Goal: Task Accomplishment & Management: Use online tool/utility

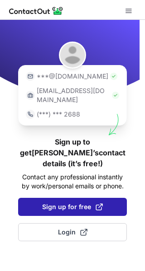
click at [46, 202] on span "Sign up for free" at bounding box center [72, 206] width 61 height 9
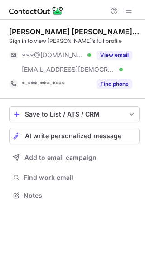
scroll to position [189, 145]
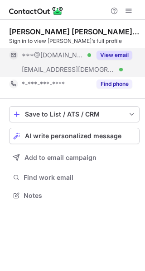
click at [123, 52] on button "View email" at bounding box center [114, 55] width 36 height 9
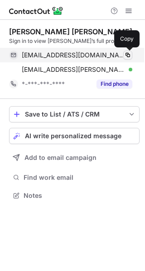
click at [128, 58] on span at bounding box center [127, 54] width 7 height 7
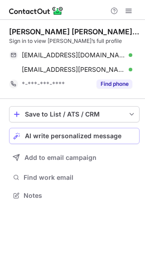
click at [103, 141] on button "AI write personalized message" at bounding box center [74, 136] width 130 height 16
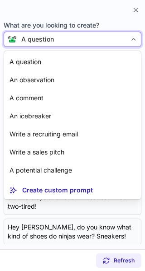
click at [61, 35] on div "A question" at bounding box center [71, 39] width 109 height 9
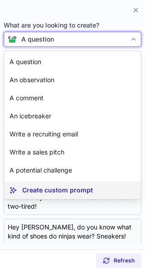
click at [88, 196] on article "Create custom prompt" at bounding box center [72, 190] width 136 height 18
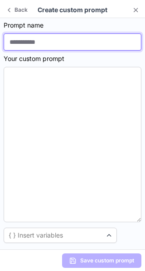
click at [35, 39] on input at bounding box center [72, 41] width 137 height 17
type input "**********"
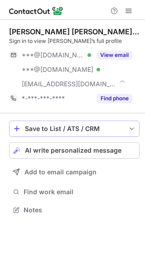
scroll to position [204, 145]
click at [107, 155] on button "AI write personalized message" at bounding box center [74, 150] width 130 height 16
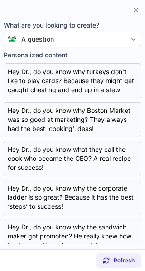
click at [35, 47] on section "What are you looking to create? A question Personalized content Copy Hey Dr., d…" at bounding box center [72, 133] width 145 height 231
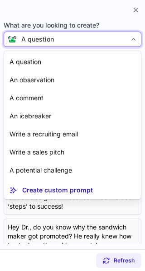
click at [34, 40] on div "A question" at bounding box center [37, 39] width 33 height 9
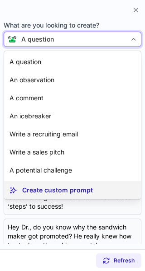
click at [57, 190] on p "Create custom prompt" at bounding box center [57, 190] width 70 height 9
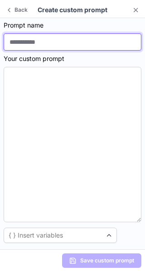
click at [24, 39] on input at bounding box center [72, 41] width 137 height 17
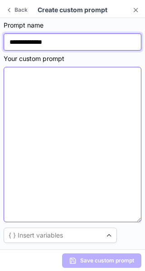
type input "**********"
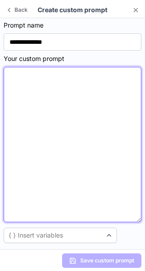
click at [26, 78] on textarea at bounding box center [72, 144] width 137 height 155
paste textarea "**********"
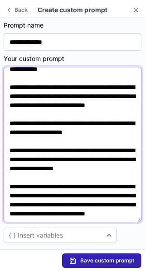
scroll to position [88, 0]
drag, startPoint x: 26, startPoint y: 123, endPoint x: 60, endPoint y: 123, distance: 33.9
click at [60, 123] on textarea "**********" at bounding box center [72, 144] width 137 height 155
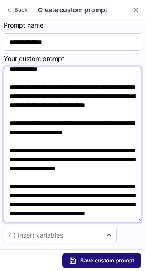
type textarea "**********"
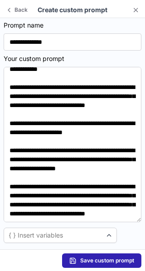
click at [100, 261] on span "Save custom prompt" at bounding box center [107, 260] width 54 height 7
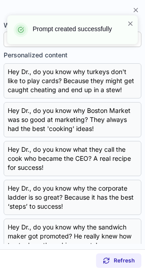
click at [117, 107] on div "Copy Hey Dr., do you know why turkeys don't like to play cards? Because they mi…" at bounding box center [72, 153] width 137 height 181
click at [132, 20] on span at bounding box center [129, 23] width 7 height 9
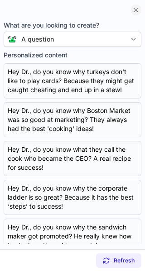
click at [134, 10] on span at bounding box center [135, 9] width 7 height 7
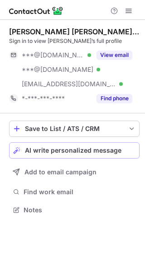
click at [80, 155] on button "AI write personalized message" at bounding box center [74, 150] width 130 height 16
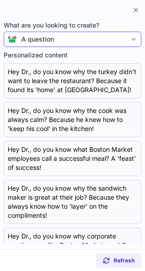
click at [63, 44] on div "A question" at bounding box center [72, 39] width 137 height 15
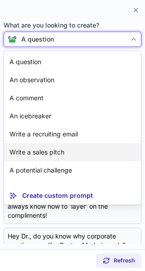
scroll to position [16, 0]
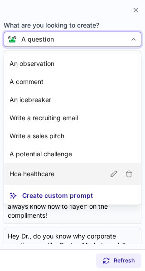
click at [71, 174] on article "Hca healthcare" at bounding box center [72, 174] width 136 height 22
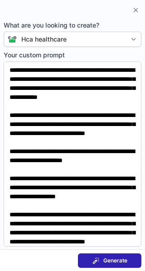
click at [110, 262] on span "Generate" at bounding box center [115, 260] width 24 height 7
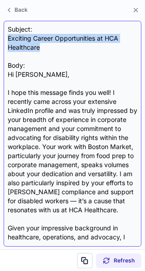
drag, startPoint x: 9, startPoint y: 37, endPoint x: 42, endPoint y: 46, distance: 34.1
click at [42, 46] on div "Subject: Exciting Career Opportunities at HCA Healthcare Body: Hi Dr. Trujillo,…" at bounding box center [72, 134] width 129 height 218
copy div "Exciting Career Opportunities at HCA Healthcare"
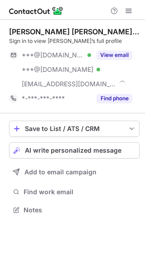
scroll to position [204, 145]
click at [85, 149] on span "AI write personalized message" at bounding box center [73, 150] width 96 height 7
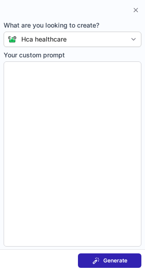
type textarea "**********"
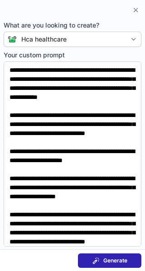
click at [105, 259] on span "Generate" at bounding box center [115, 260] width 24 height 7
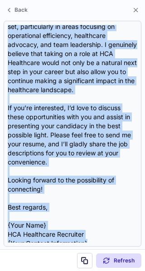
scroll to position [297, 0]
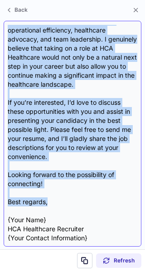
drag, startPoint x: 9, startPoint y: 65, endPoint x: 65, endPoint y: 203, distance: 149.3
click at [65, 203] on div "Subject: Exciting Opportunities at HCA Healthcare Body: Dear Dr. Trujillo, I ho…" at bounding box center [72, 134] width 129 height 218
copy div "Dear Dr. Trujillo, I hope this message finds you well. I recently came across y…"
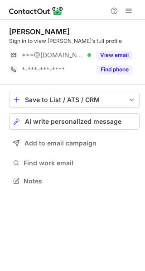
scroll to position [175, 145]
click at [111, 119] on span "AI write personalized message" at bounding box center [73, 121] width 96 height 7
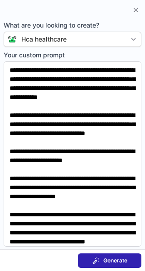
click at [114, 260] on span "Generate" at bounding box center [115, 260] width 24 height 7
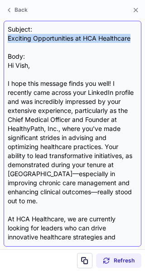
drag, startPoint x: 7, startPoint y: 37, endPoint x: 131, endPoint y: 36, distance: 123.7
click at [131, 36] on div "Subject: Exciting Opportunities at HCA Healthcare Body: Hi Vish, I hope this me…" at bounding box center [72, 134] width 137 height 226
copy div "Exciting Opportunities at HCA Healthcare"
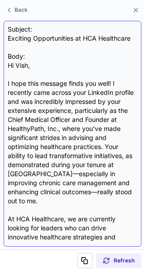
click at [94, 65] on div "Subject: Exciting Opportunities at HCA Healthcare Body: Hi Vish, I hope this me…" at bounding box center [72, 134] width 129 height 218
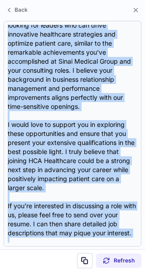
scroll to position [243, 0]
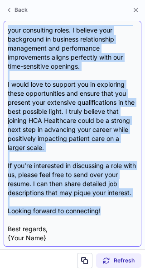
drag, startPoint x: 9, startPoint y: 65, endPoint x: 103, endPoint y: 205, distance: 168.0
click at [103, 205] on div "Subject: Exciting Opportunities at HCA Healthcare Body: Hi Vish, I hope this me…" at bounding box center [72, 134] width 129 height 218
copy div "Hi Vish, I hope this message finds you well! I recently came across your Linked…"
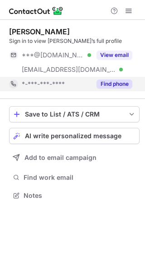
scroll to position [189, 145]
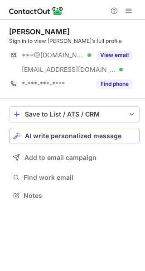
click at [93, 137] on span "AI write personalized message" at bounding box center [73, 135] width 96 height 7
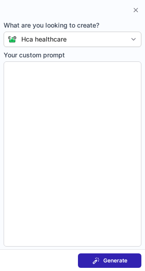
type textarea "**********"
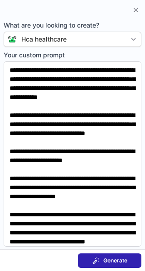
click at [117, 257] on span "Generate" at bounding box center [115, 260] width 24 height 7
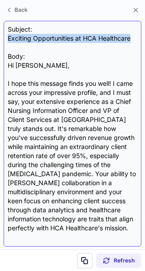
drag, startPoint x: 9, startPoint y: 38, endPoint x: 132, endPoint y: 39, distance: 123.3
click at [132, 39] on div "Subject: Exciting Opportunities at HCA Healthcare Body: Hi Meg, I hope this mes…" at bounding box center [72, 134] width 129 height 218
copy div "Exciting Opportunities at HCA Healthcare"
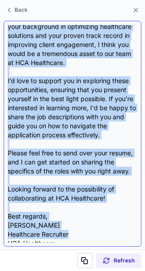
scroll to position [252, 0]
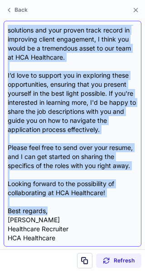
drag, startPoint x: 8, startPoint y: 65, endPoint x: 84, endPoint y: 210, distance: 164.6
click at [84, 210] on div "Subject: Exciting Opportunities at HCA Healthcare Body: Hi Meg, I hope this mes…" at bounding box center [72, 134] width 129 height 218
copy div "Hi Meg, I hope this message finds you well! I came across your impressive profi…"
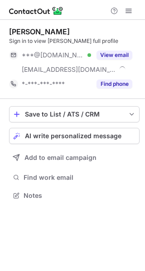
scroll to position [189, 145]
click at [77, 133] on span "AI write personalized message" at bounding box center [73, 135] width 96 height 7
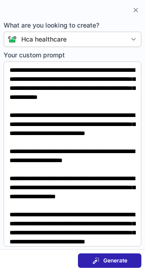
click at [112, 261] on span "Generate" at bounding box center [115, 260] width 24 height 7
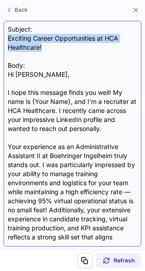
drag, startPoint x: 9, startPoint y: 36, endPoint x: 44, endPoint y: 45, distance: 36.5
click at [44, 45] on div "Subject: Exciting Career Opportunities at HCA Healthcare! Body: Hi Kim, I hope …" at bounding box center [72, 134] width 129 height 218
copy div "Exciting Career Opportunities at HCA Healthcare!"
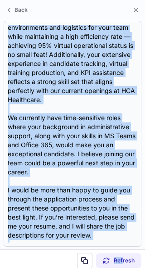
scroll to position [243, 0]
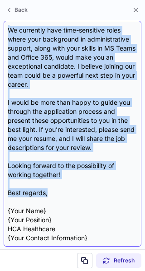
drag, startPoint x: 7, startPoint y: 93, endPoint x: 47, endPoint y: 194, distance: 108.7
click at [47, 194] on div "Subject: Exciting Career Opportunities at HCA Healthcare! Body: Hi Kim, I hope …" at bounding box center [72, 134] width 137 height 226
copy div "I hope this message finds you well! My name is {Your Name}, and I’m a recruiter…"
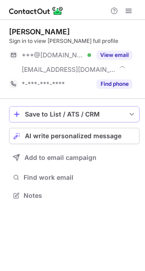
scroll to position [189, 145]
click at [97, 134] on span "AI write personalized message" at bounding box center [73, 135] width 96 height 7
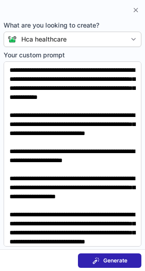
click at [115, 263] on span "Generate" at bounding box center [115, 260] width 24 height 7
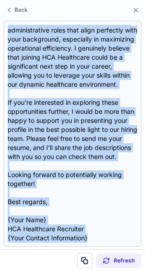
scroll to position [306, 0]
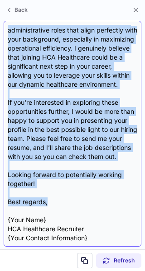
drag, startPoint x: 8, startPoint y: 63, endPoint x: 81, endPoint y: 200, distance: 155.2
click at [81, 200] on div "Subject: Exciting Opportunities at HCA Healthcare Body: Hi {Candidate's Name}, …" at bounding box center [72, 134] width 129 height 218
copy div "Lo {Ipsumdolo's Amet}, C adip elit seddoei tempo inc utla! E dolorema aliq enim…"
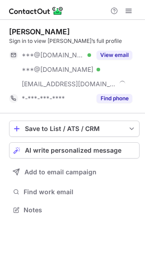
scroll to position [204, 145]
click at [106, 149] on span "AI write personalized message" at bounding box center [73, 150] width 96 height 7
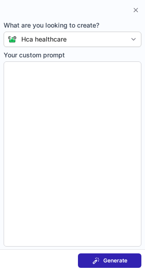
type textarea "**********"
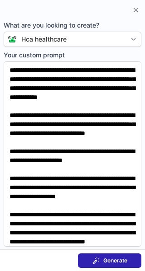
click at [117, 261] on span "Generate" at bounding box center [115, 260] width 24 height 7
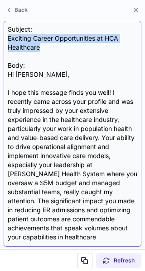
drag, startPoint x: 9, startPoint y: 37, endPoint x: 41, endPoint y: 46, distance: 33.2
click at [41, 46] on div "Subject: Exciting Career Opportunities at HCA Healthcare Body: Hi [PERSON_NAME]…" at bounding box center [72, 134] width 129 height 218
copy div "Exciting Career Opportunities at HCA Healthcare"
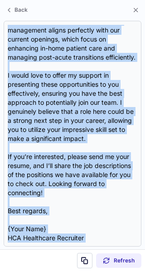
scroll to position [297, 0]
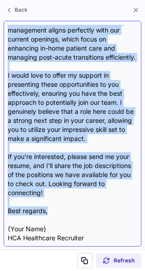
drag, startPoint x: 8, startPoint y: 74, endPoint x: 92, endPoint y: 208, distance: 158.6
click at [92, 208] on div "Subject: Exciting Career Opportunities at HCA Healthcare Body: Hi [PERSON_NAME]…" at bounding box center [72, 134] width 129 height 218
copy div "Lo Ipsu, D sita cons adipisc elits doe temp! I utlabore etdo magnaa enim admini…"
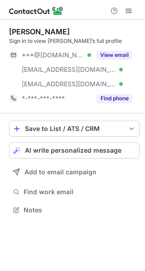
scroll to position [204, 145]
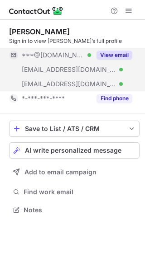
click at [121, 54] on button "View email" at bounding box center [114, 55] width 36 height 9
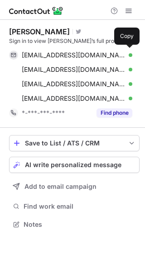
scroll to position [218, 145]
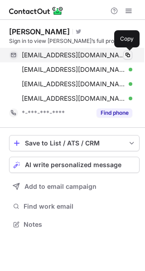
click at [129, 55] on span at bounding box center [127, 54] width 7 height 7
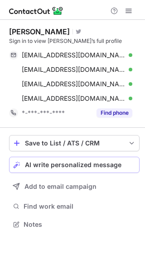
click at [80, 164] on span "AI write personalized message" at bounding box center [73, 164] width 96 height 7
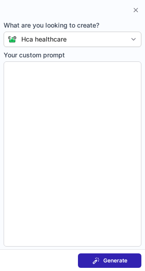
type textarea "**********"
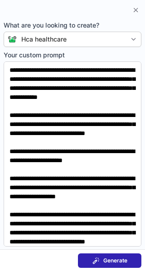
click at [111, 261] on span "Generate" at bounding box center [115, 260] width 24 height 7
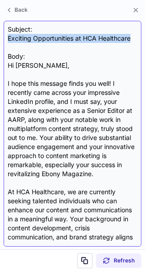
drag, startPoint x: 8, startPoint y: 39, endPoint x: 131, endPoint y: 37, distance: 122.4
click at [131, 37] on div "Subject: Exciting Opportunities at HCA Healthcare Body: Hi [PERSON_NAME], I hop…" at bounding box center [72, 134] width 129 height 218
copy div "Exciting Opportunities at HCA Healthcare"
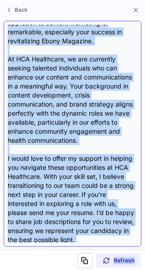
scroll to position [207, 0]
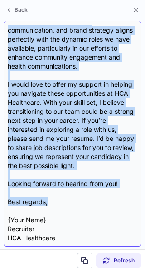
drag, startPoint x: 8, startPoint y: 64, endPoint x: 103, endPoint y: 204, distance: 169.6
click at [103, 204] on div "Subject: Exciting Opportunities at HCA Healthcare Body: Hi [PERSON_NAME], I hop…" at bounding box center [72, 134] width 129 height 218
copy div "Lo Ipsumd, S amet cons adipisc elits doe temp! I utlabore etdo magnaa enim admi…"
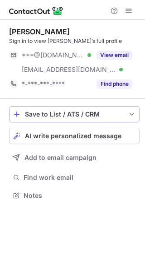
scroll to position [189, 145]
click at [83, 136] on span "AI write personalized message" at bounding box center [73, 135] width 96 height 7
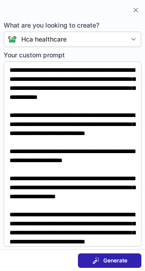
click at [116, 261] on span "Generate" at bounding box center [115, 260] width 24 height 7
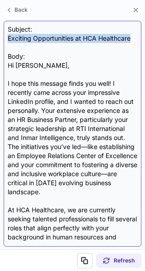
drag, startPoint x: 7, startPoint y: 38, endPoint x: 133, endPoint y: 38, distance: 125.5
click at [133, 38] on div "Subject: Exciting Opportunities at HCA Healthcare Body: Hi [PERSON_NAME], I hop…" at bounding box center [72, 134] width 137 height 226
copy div "Exciting Opportunities at HCA Healthcare"
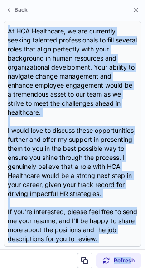
scroll to position [252, 0]
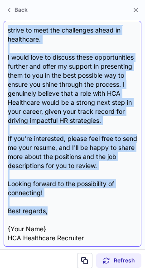
drag, startPoint x: 7, startPoint y: 64, endPoint x: 87, endPoint y: 210, distance: 165.9
click at [87, 210] on div "Subject: Exciting Opportunities at HCA Healthcare Body: Hi [PERSON_NAME], I hop…" at bounding box center [72, 134] width 137 height 226
copy div "Lo Ipsumdo, S amet cons adipisc elits doe temp! I utlabore etdo magnaa enim adm…"
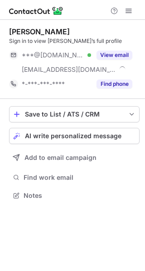
scroll to position [189, 145]
click at [89, 137] on span "AI write personalized message" at bounding box center [73, 135] width 96 height 7
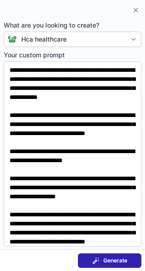
scroll to position [175, 145]
click at [121, 259] on span "Generate" at bounding box center [115, 260] width 24 height 7
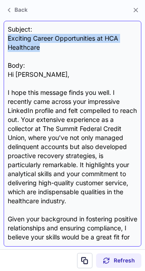
drag, startPoint x: 8, startPoint y: 39, endPoint x: 48, endPoint y: 47, distance: 40.9
click at [48, 47] on div "Subject: Exciting Career Opportunities at HCA Healthcare Body: Hi Eileen, I hop…" at bounding box center [72, 134] width 129 height 218
copy div "Exciting Career Opportunities at HCA Healthcare"
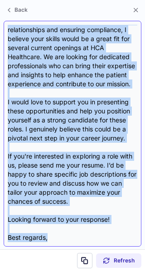
scroll to position [216, 0]
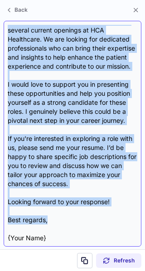
drag, startPoint x: 8, startPoint y: 75, endPoint x: 92, endPoint y: 228, distance: 174.8
click at [92, 228] on div "Subject: Exciting Career Opportunities at HCA Healthcare Body: Hi Eileen, I hop…" at bounding box center [72, 134] width 129 height 218
copy div "Hi Eileen, I hope this message finds you well. I recently came across your impr…"
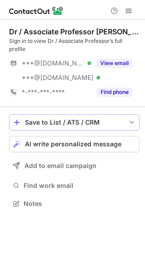
scroll to position [197, 145]
click at [100, 142] on span "AI write personalized message" at bounding box center [73, 143] width 96 height 7
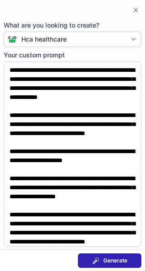
click at [121, 262] on span "Generate" at bounding box center [115, 260] width 24 height 7
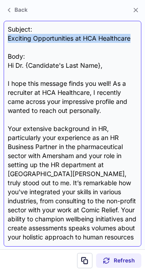
drag, startPoint x: 9, startPoint y: 39, endPoint x: 130, endPoint y: 40, distance: 121.0
click at [130, 40] on div "Subject: Exciting Opportunities at HCA Healthcare Body: Hi Dr. {Candidate's Las…" at bounding box center [72, 134] width 129 height 218
copy div "Exciting Opportunities at HCA Healthcare"
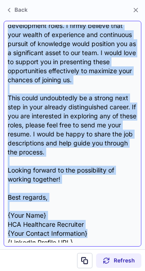
scroll to position [270, 0]
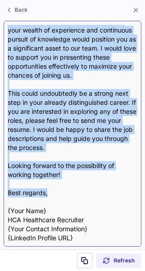
drag, startPoint x: 8, startPoint y: 65, endPoint x: 47, endPoint y: 195, distance: 136.3
click at [47, 195] on div "Subject: Exciting Opportunities at HCA Healthcare Body: Hi Dr. {Candidate's Las…" at bounding box center [72, 134] width 129 height 218
copy div "Hi Dr. {Candidate's Last Name}, I hope this message finds you well! As a recrui…"
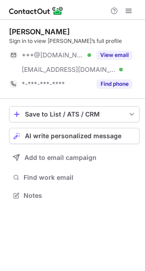
scroll to position [189, 145]
click at [72, 136] on span "AI write personalized message" at bounding box center [73, 135] width 96 height 7
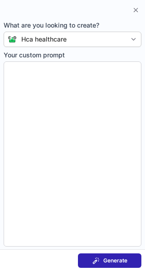
type textarea "**********"
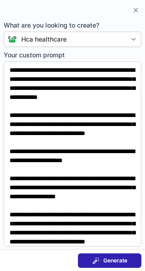
click at [103, 259] on span "Generate" at bounding box center [115, 260] width 24 height 7
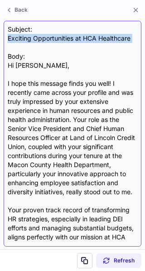
drag, startPoint x: 8, startPoint y: 37, endPoint x: 124, endPoint y: 46, distance: 116.0
click at [124, 46] on div "Subject: Exciting Opportunities at HCA Healthcare Body: Hi [PERSON_NAME], I hop…" at bounding box center [72, 134] width 129 height 218
copy div "Exciting Opportunities at HCA Healthcare"
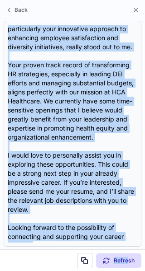
scroll to position [216, 0]
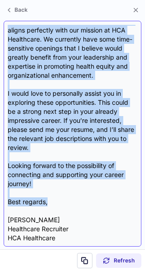
drag, startPoint x: 7, startPoint y: 65, endPoint x: 100, endPoint y: 201, distance: 164.5
click at [100, 201] on div "Subject: Exciting Opportunities at HCA Healthcare Body: Hi [PERSON_NAME], I hop…" at bounding box center [72, 134] width 137 height 226
copy div "Hi [PERSON_NAME], I hope this message finds you well! I recently came across yo…"
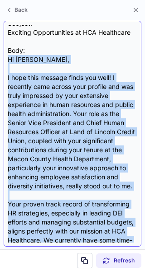
scroll to position [3, 0]
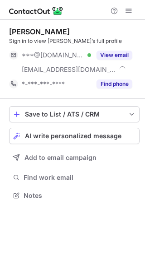
scroll to position [189, 145]
click at [87, 133] on span "AI write personalized message" at bounding box center [73, 135] width 96 height 7
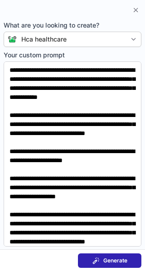
click at [110, 256] on button "Generate" at bounding box center [109, 260] width 63 height 14
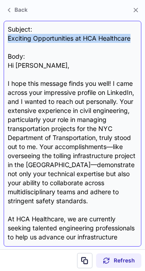
drag, startPoint x: 8, startPoint y: 37, endPoint x: 136, endPoint y: 39, distance: 128.3
click at [136, 39] on div "Subject: Exciting Opportunities at HCA Healthcare Body: Hi Tamzid, I hope this …" at bounding box center [72, 134] width 129 height 218
copy div "Exciting Opportunities at HCA Healthcare"
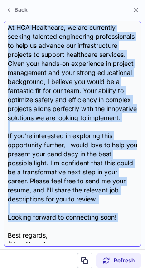
scroll to position [216, 0]
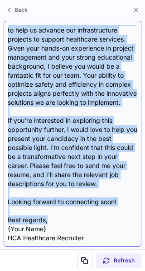
drag, startPoint x: 9, startPoint y: 64, endPoint x: 83, endPoint y: 222, distance: 174.7
click at [83, 222] on div "Subject: Exciting Opportunities at HCA Healthcare Body: Hi Tamzid, I hope this …" at bounding box center [72, 134] width 129 height 218
copy div "Hi Tamzid, I hope this message finds you well! I came across your impressive pr…"
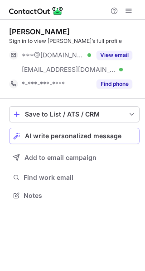
scroll to position [189, 145]
click at [109, 135] on span "AI write personalized message" at bounding box center [73, 135] width 96 height 7
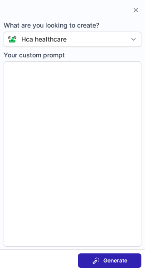
type textarea "**********"
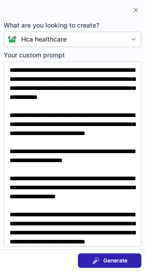
click at [114, 261] on span "Generate" at bounding box center [115, 260] width 24 height 7
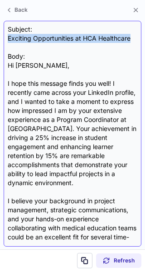
drag, startPoint x: 7, startPoint y: 38, endPoint x: 131, endPoint y: 40, distance: 123.3
click at [131, 40] on div "Subject: Exciting Opportunities at HCA Healthcare Body: Hi [PERSON_NAME], I hop…" at bounding box center [72, 134] width 137 height 226
copy div "Exciting Opportunities at HCA Healthcare"
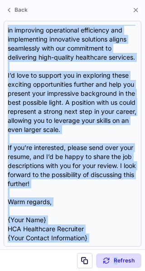
scroll to position [243, 0]
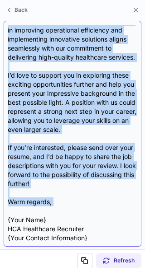
drag, startPoint x: 9, startPoint y: 66, endPoint x: 85, endPoint y: 207, distance: 159.8
click at [85, 207] on div "Subject: Exciting Opportunities at HCA Healthcare Body: Hi Jacalyn, I hope this…" at bounding box center [72, 134] width 129 height 218
copy div "Hi Jacalyn, I hope this message finds you well! I recently came across your Lin…"
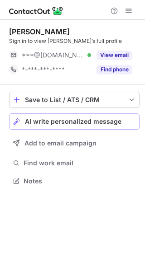
scroll to position [175, 145]
click at [103, 124] on span "AI write personalized message" at bounding box center [73, 121] width 96 height 7
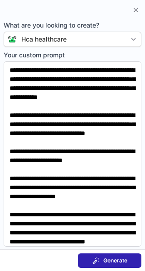
click at [108, 258] on span "Generate" at bounding box center [115, 260] width 24 height 7
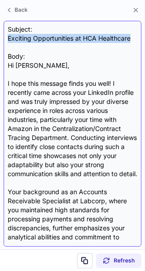
drag, startPoint x: 9, startPoint y: 37, endPoint x: 133, endPoint y: 37, distance: 124.2
click at [133, 37] on div "Subject: Exciting Opportunities at HCA Healthcare Body: Hi [PERSON_NAME], I hop…" at bounding box center [72, 134] width 129 height 218
copy div "Exciting Opportunities at HCA Healthcare"
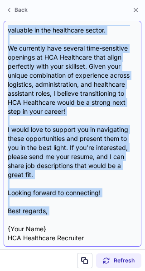
scroll to position [261, 0]
drag, startPoint x: 7, startPoint y: 64, endPoint x: 107, endPoint y: 219, distance: 184.0
click at [107, 219] on div "Subject: Exciting Opportunities at HCA Healthcare Body: Hi [PERSON_NAME], I hop…" at bounding box center [72, 134] width 137 height 226
copy div "Hi [PERSON_NAME], I hope this message finds you well! I recently came across yo…"
